Goal: Task Accomplishment & Management: Manage account settings

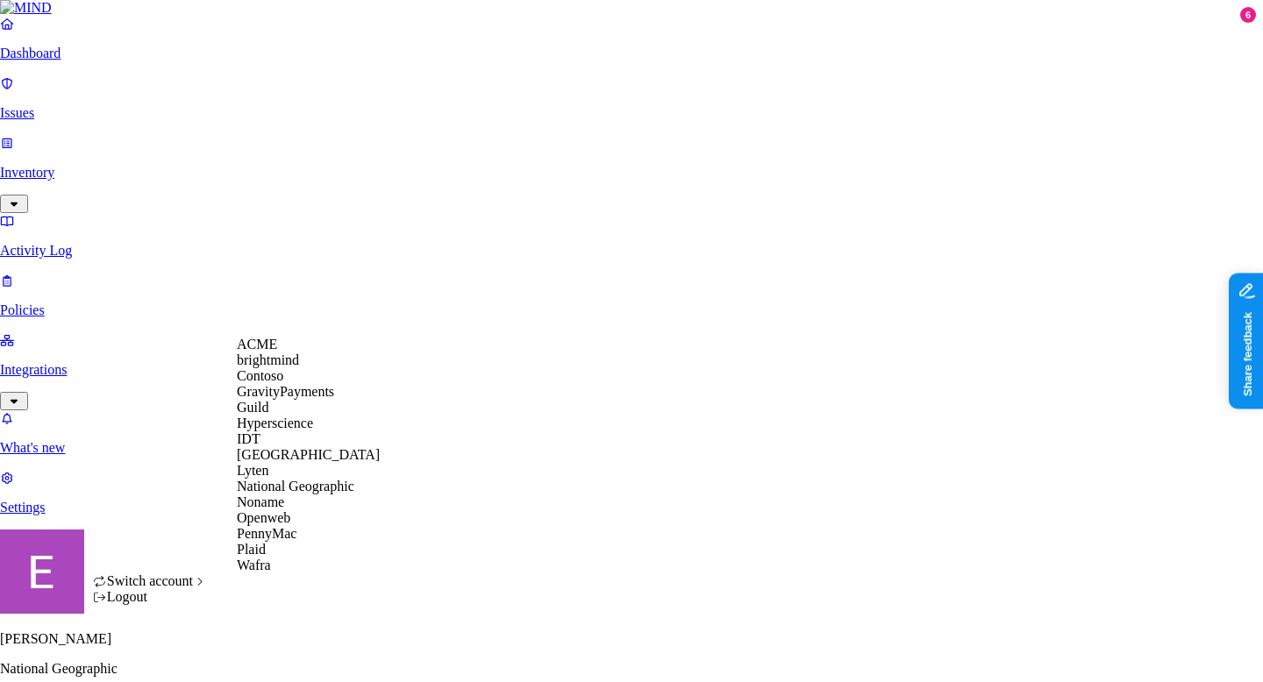
click at [297, 353] on div "ACME" at bounding box center [308, 345] width 143 height 16
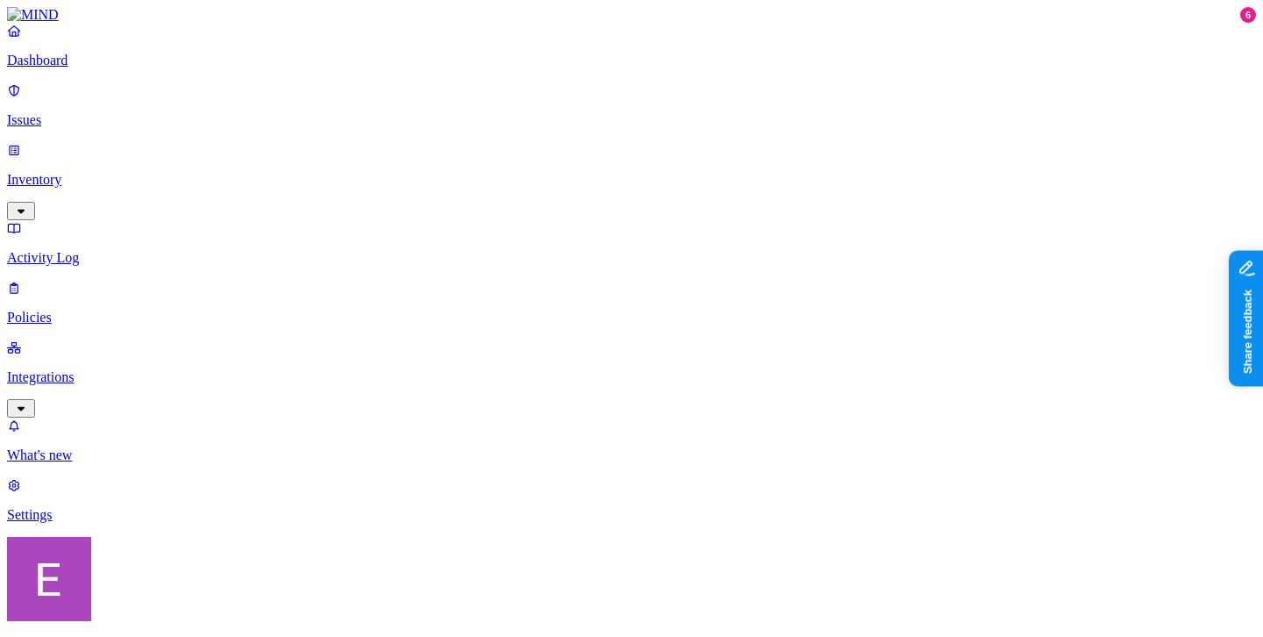
click at [93, 339] on link "Integrations" at bounding box center [631, 376] width 1249 height 75
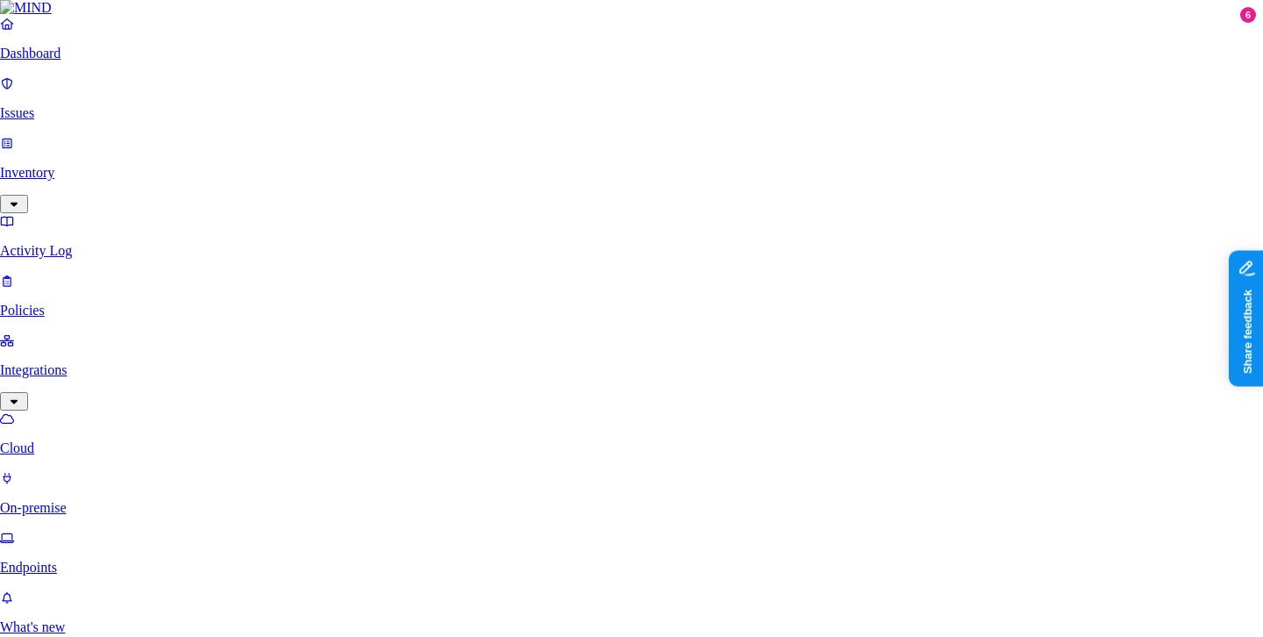
scroll to position [660, 0]
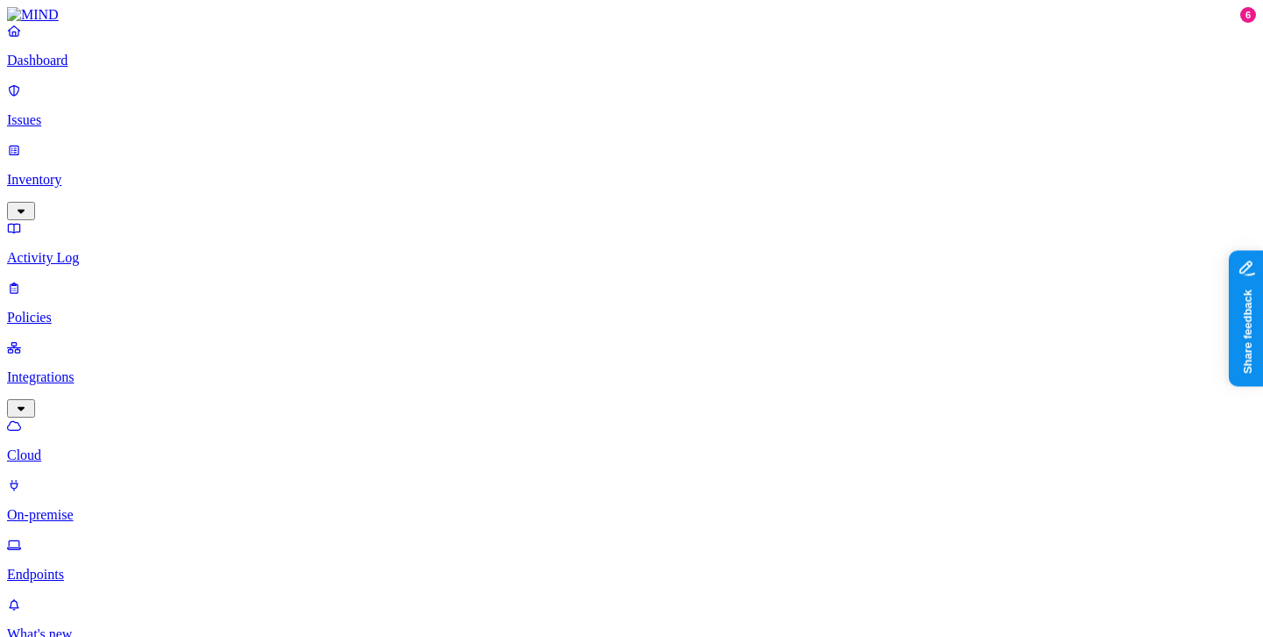
click at [111, 507] on p "On-premise" at bounding box center [631, 515] width 1249 height 16
click at [91, 567] on p "Endpoints" at bounding box center [631, 575] width 1249 height 16
click at [87, 172] on p "Inventory" at bounding box center [631, 180] width 1249 height 16
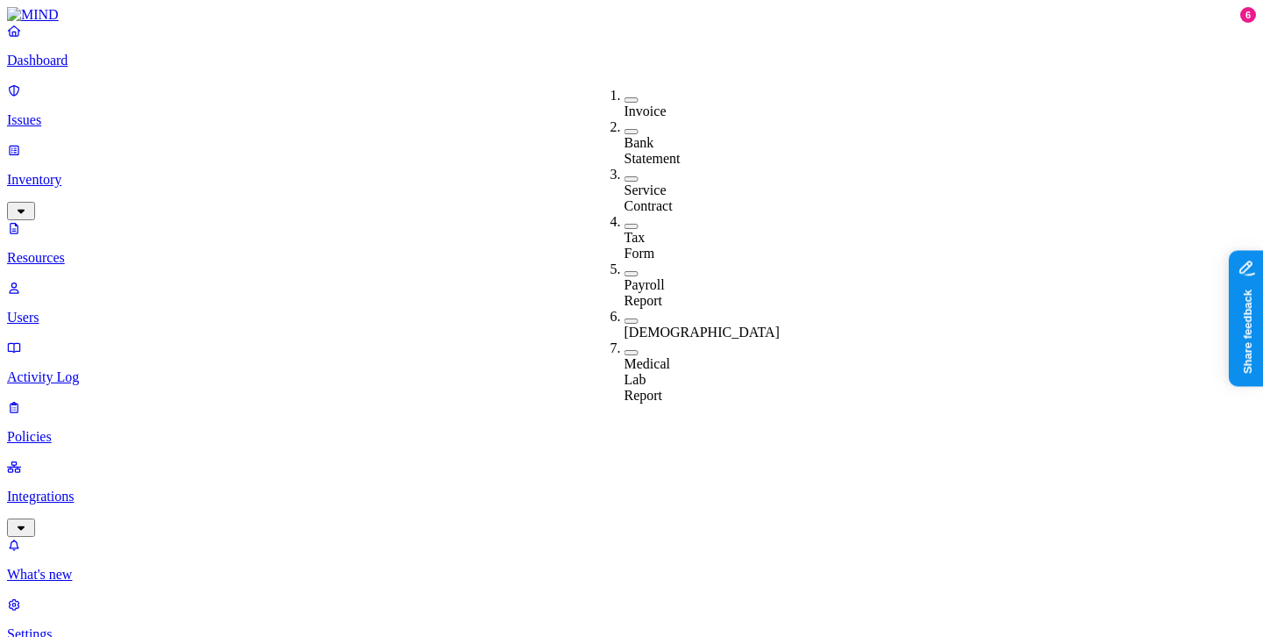
scroll to position [26, 0]
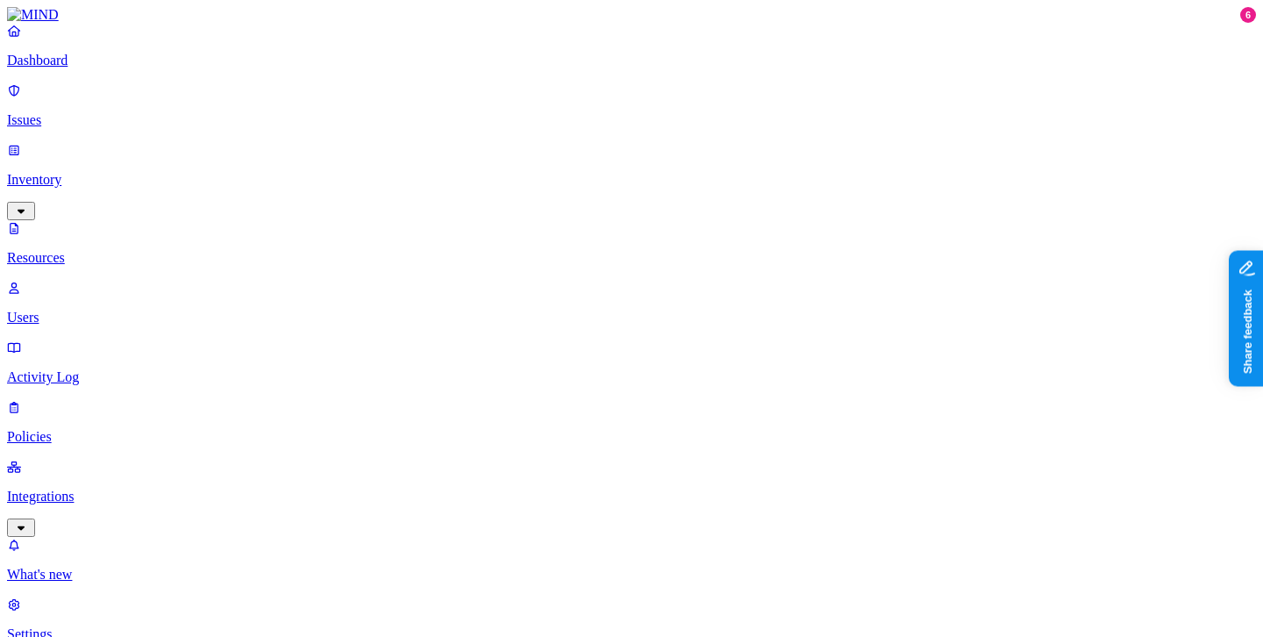
click at [71, 310] on p "Users" at bounding box center [631, 318] width 1249 height 16
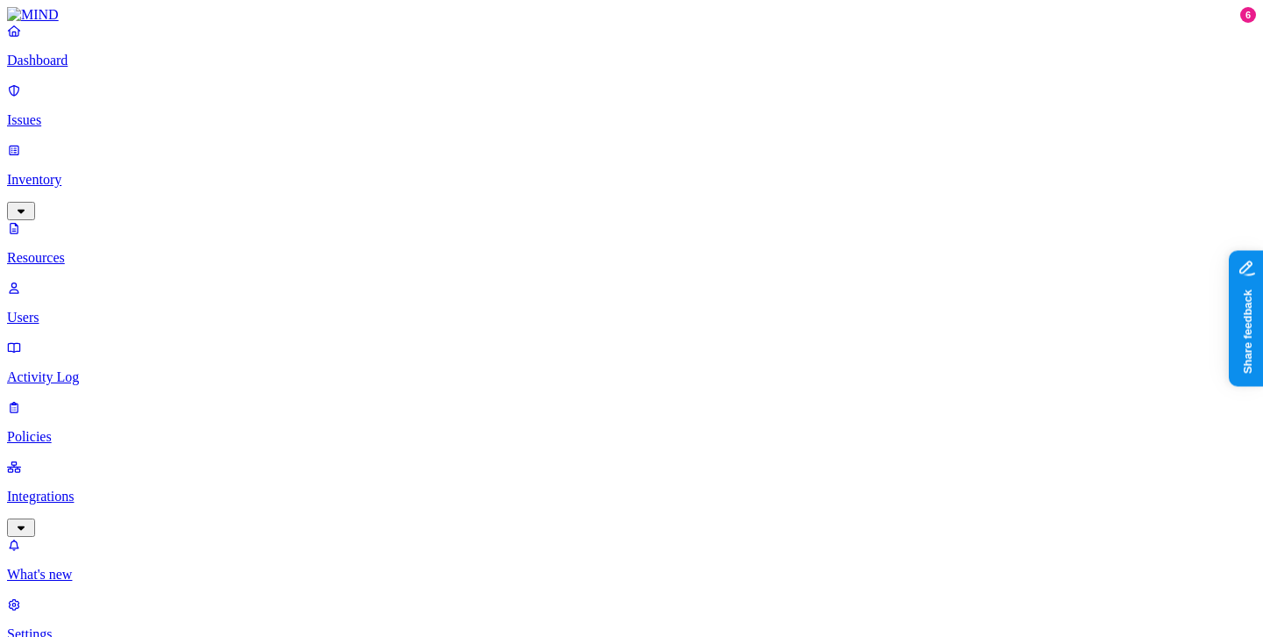
click at [95, 429] on p "Policies" at bounding box center [631, 437] width 1249 height 16
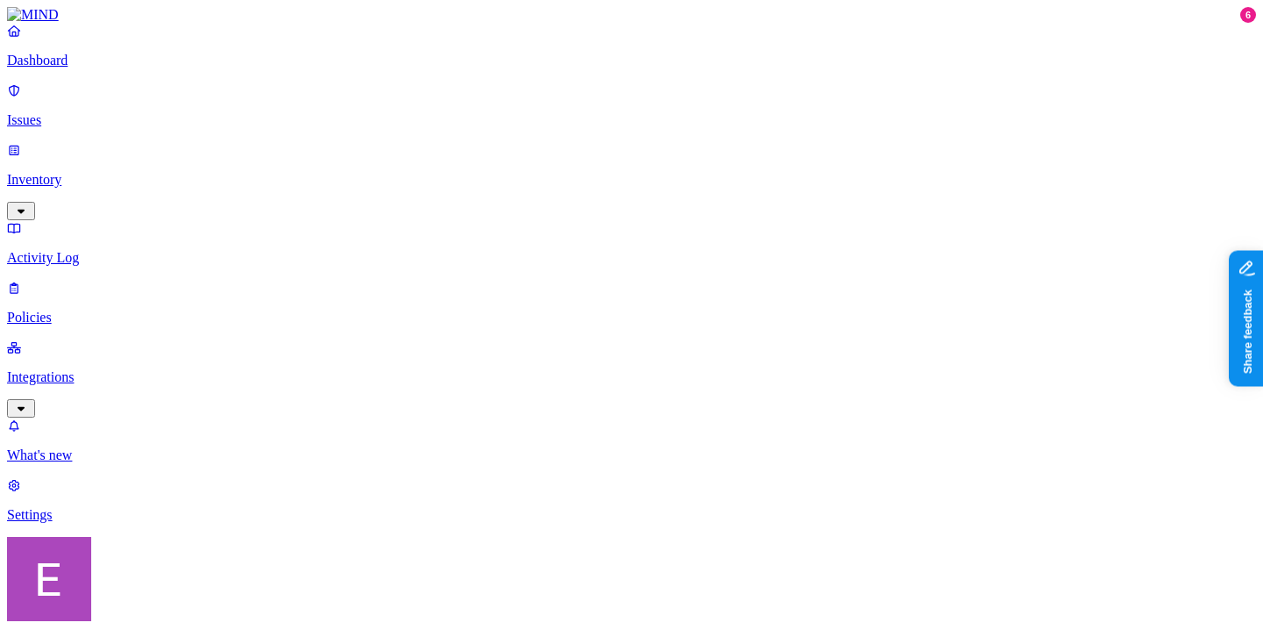
scroll to position [461, 0]
click at [547, 322] on label "Classification" at bounding box center [545, 314] width 77 height 15
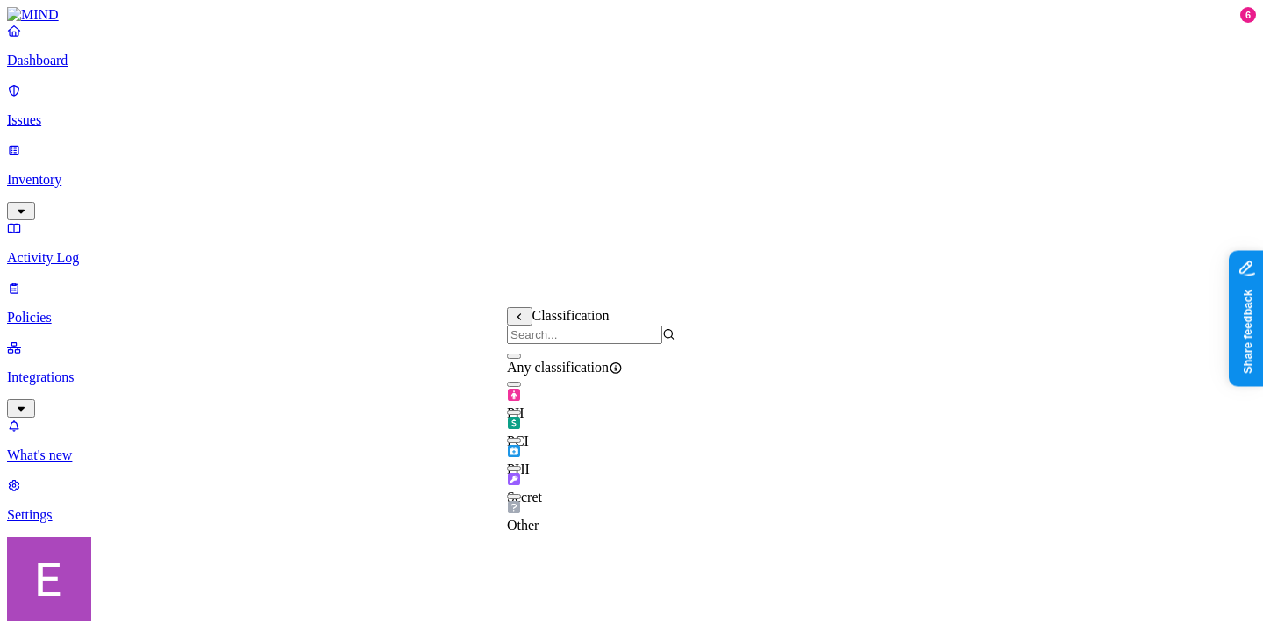
click at [521, 415] on button "button" at bounding box center [514, 412] width 14 height 5
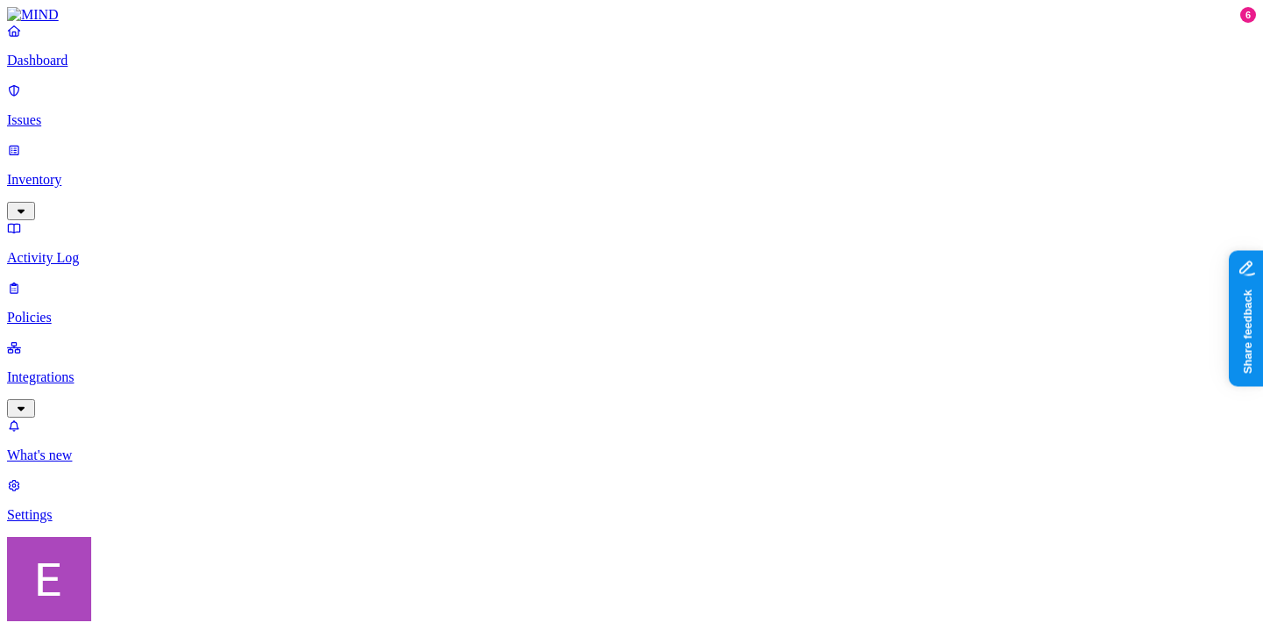
click at [560, 409] on label "Web Category" at bounding box center [564, 396] width 52 height 31
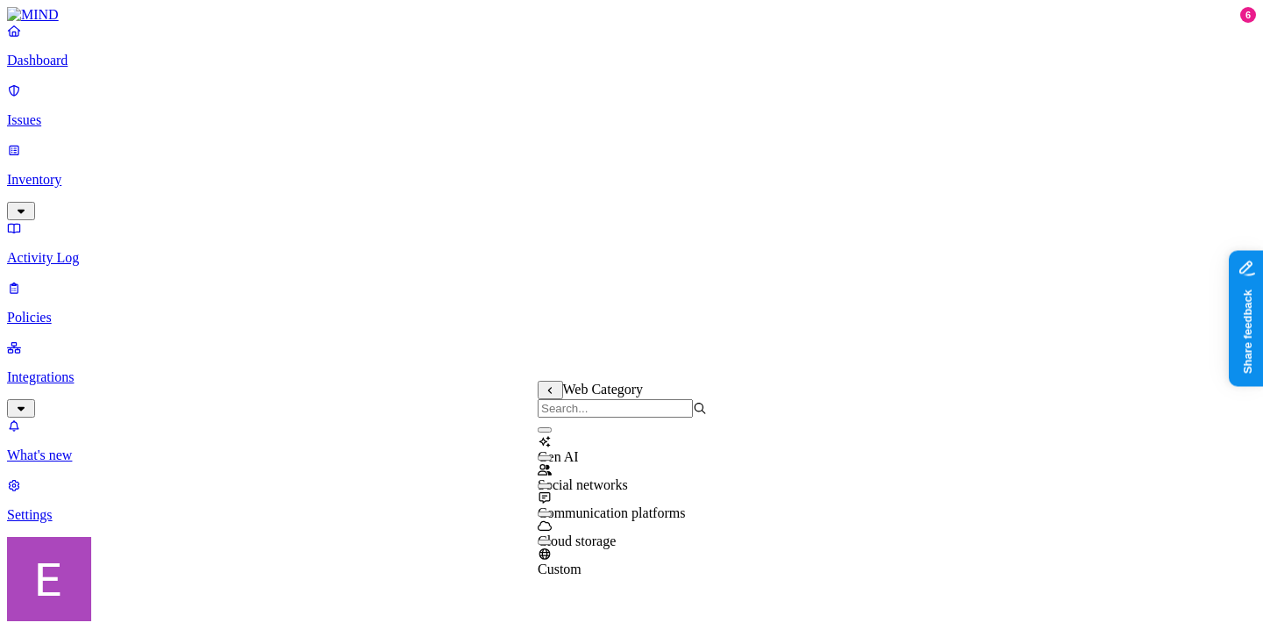
click at [552, 517] on button "button" at bounding box center [545, 513] width 14 height 5
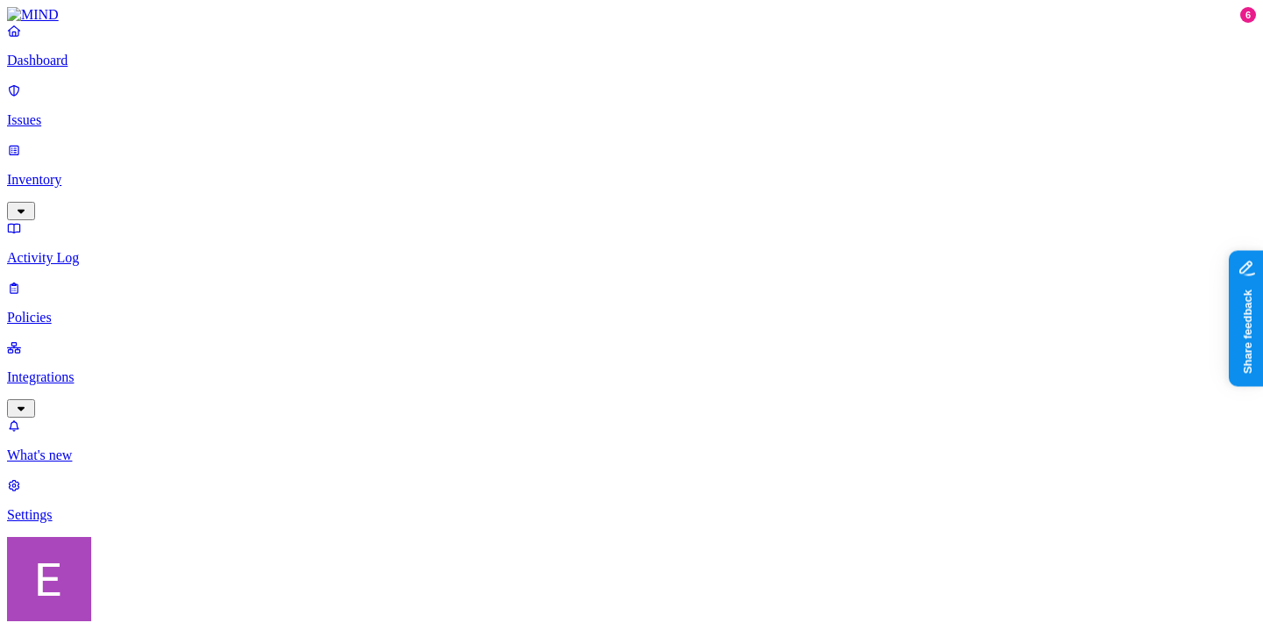
click at [559, 496] on label "Web Domain" at bounding box center [561, 497] width 46 height 31
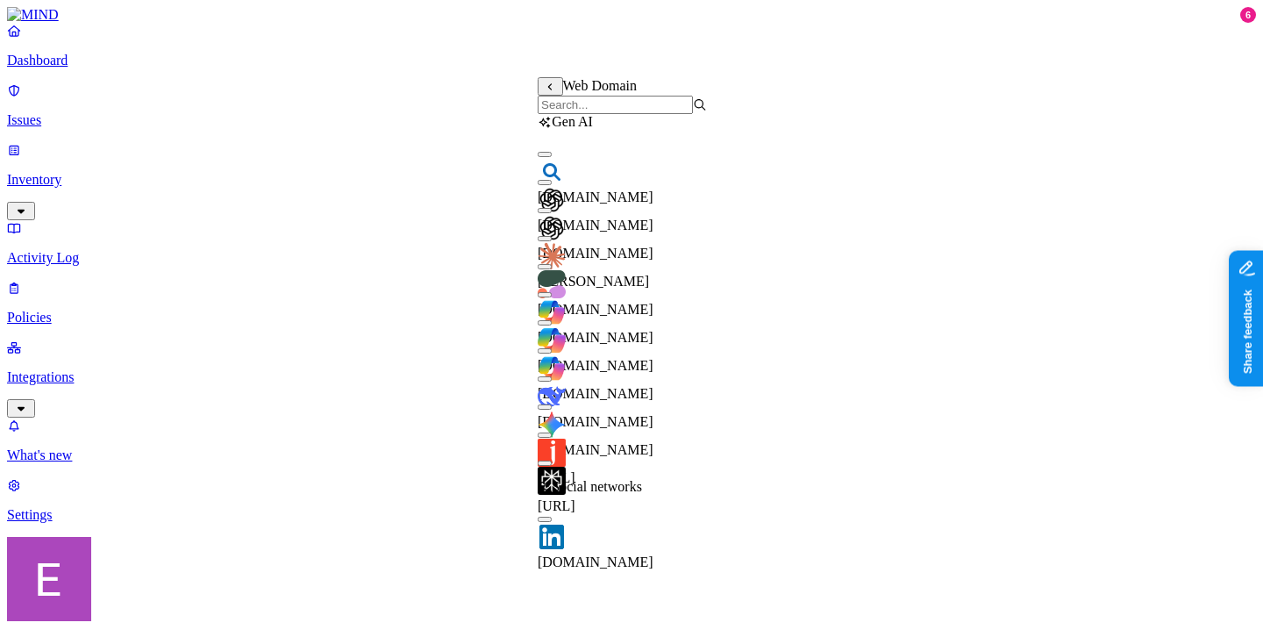
click at [552, 185] on button "button" at bounding box center [545, 182] width 14 height 5
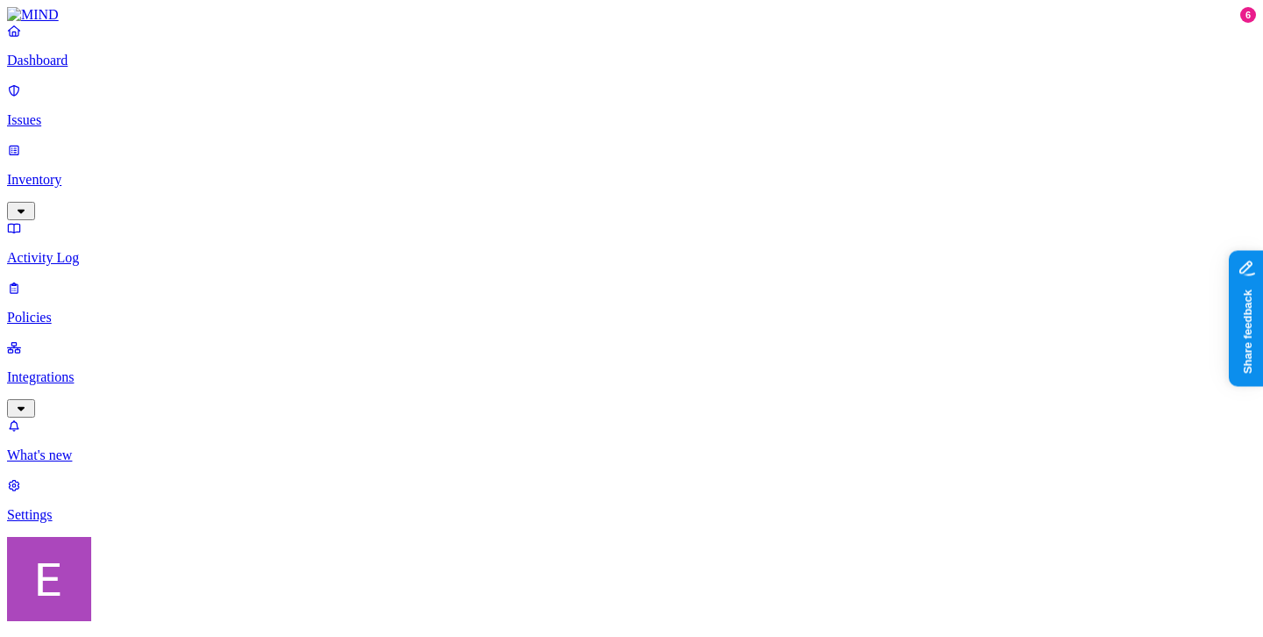
click at [61, 119] on link "Issues" at bounding box center [631, 105] width 1249 height 46
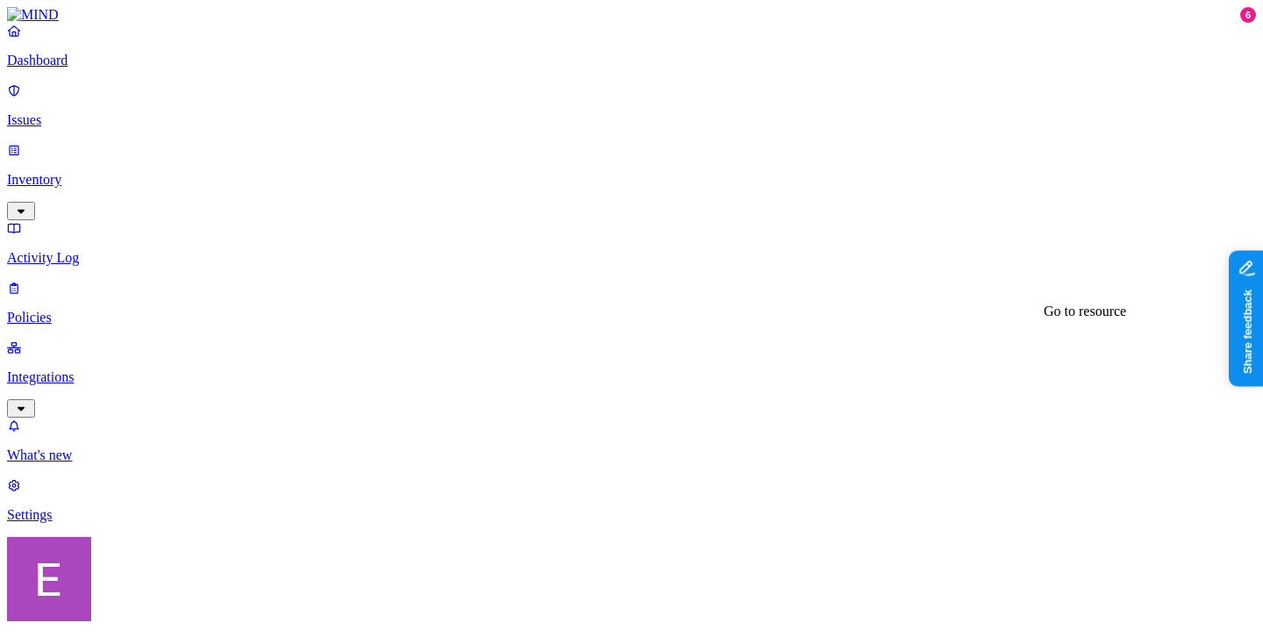
scroll to position [533, 0]
click at [109, 68] on p "Dashboard" at bounding box center [631, 61] width 1249 height 16
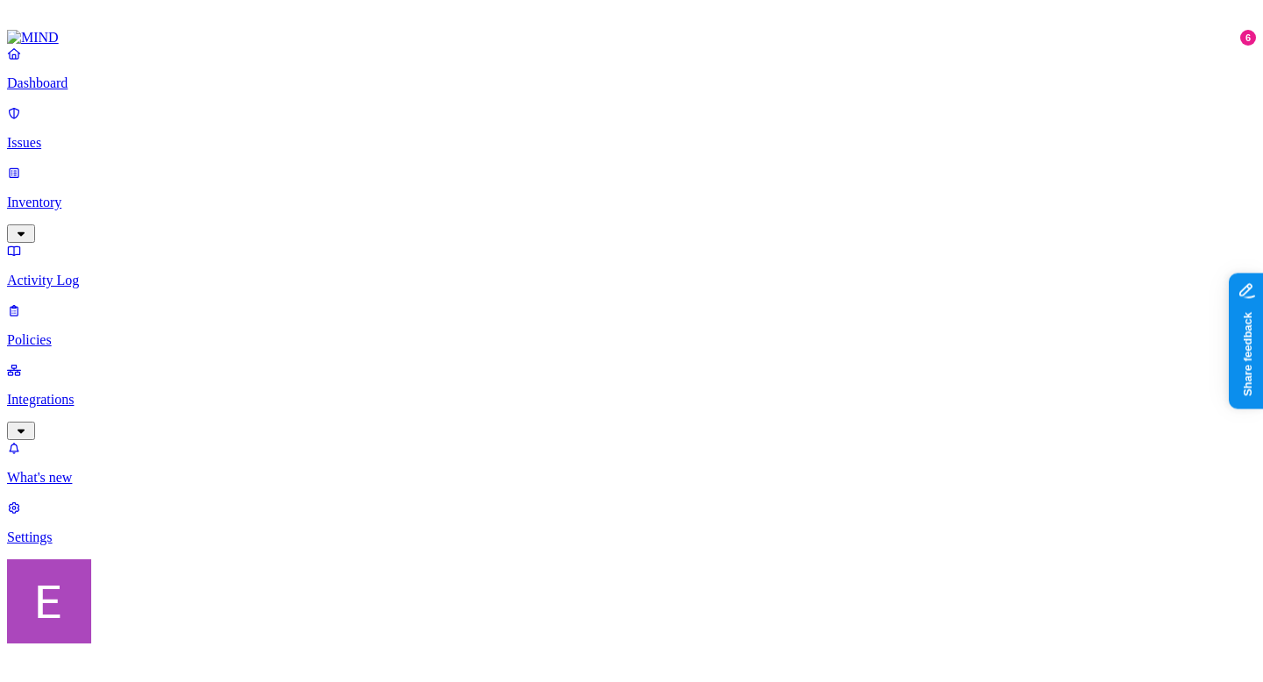
scroll to position [0, 0]
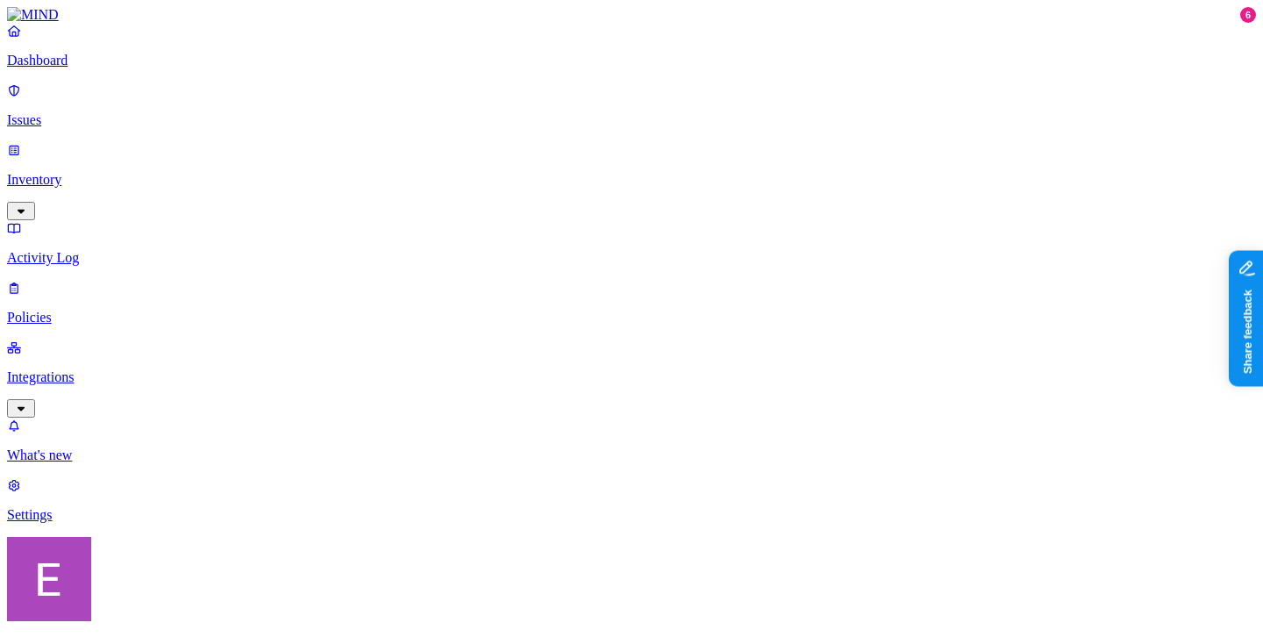
click at [104, 369] on p "Integrations" at bounding box center [631, 377] width 1249 height 16
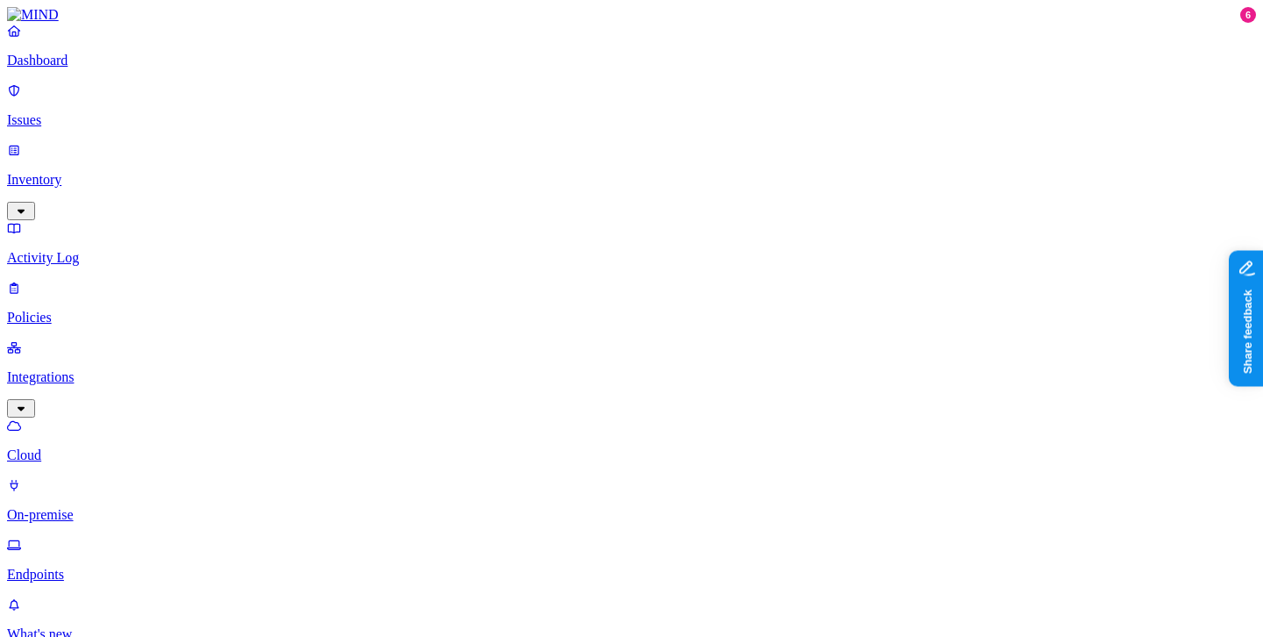
click at [75, 567] on p "Endpoints" at bounding box center [631, 575] width 1249 height 16
